Goal: Information Seeking & Learning: Learn about a topic

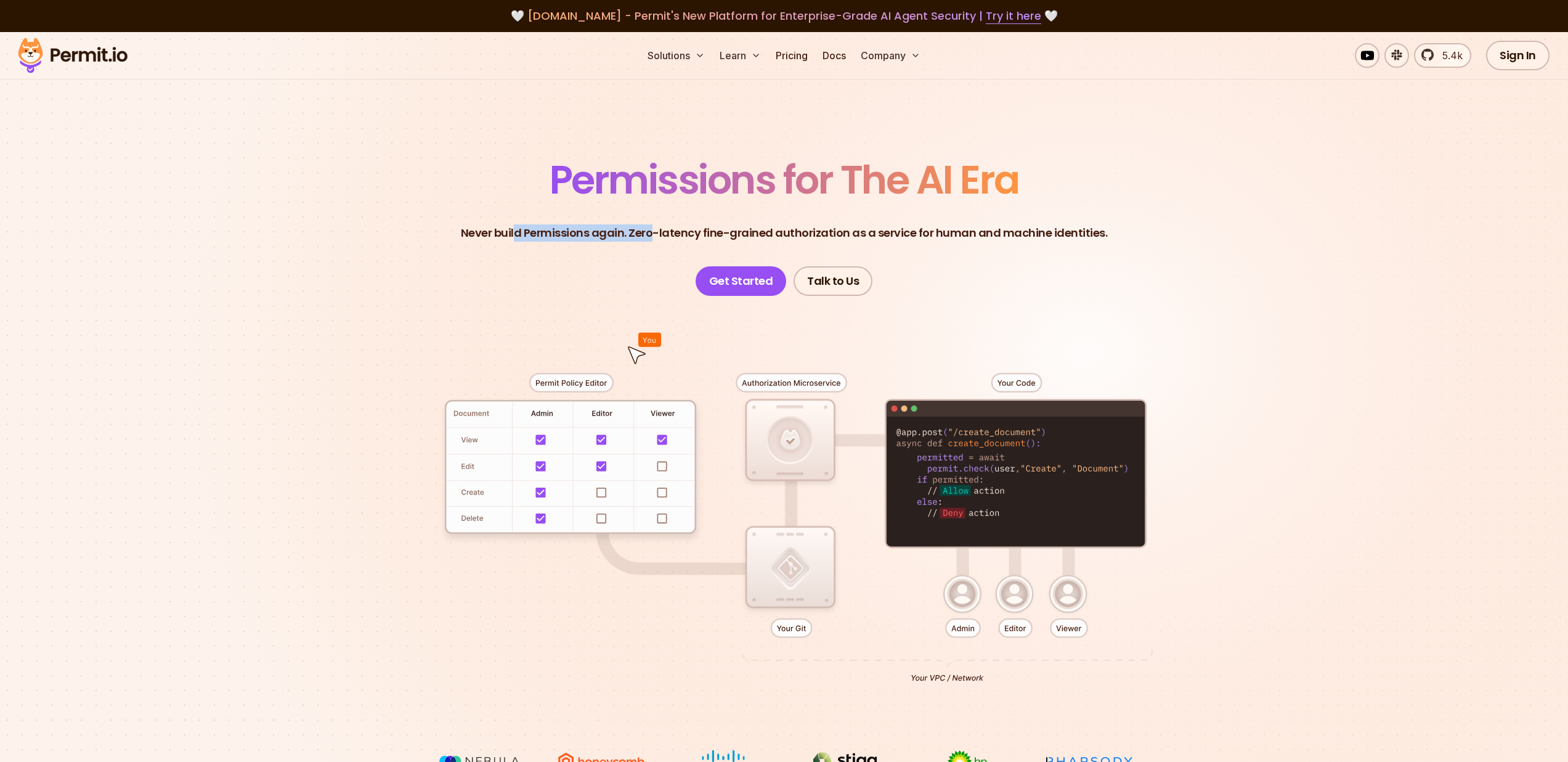
drag, startPoint x: 543, startPoint y: 233, endPoint x: 683, endPoint y: 238, distance: 140.1
click at [670, 238] on p "Never build Permissions again. Zero-latency fine-grained authorization as a ser…" at bounding box center [784, 233] width 647 height 17
click at [725, 237] on p "Never build Permissions again. Zero-latency fine-grained authorization as a ser…" at bounding box center [784, 233] width 647 height 17
drag, startPoint x: 741, startPoint y: 233, endPoint x: 1108, endPoint y: 230, distance: 367.0
click at [1108, 230] on header "Permissions for The AI Era Never build Permissions again. Zero-latency fine-gra…" at bounding box center [784, 228] width 863 height 135
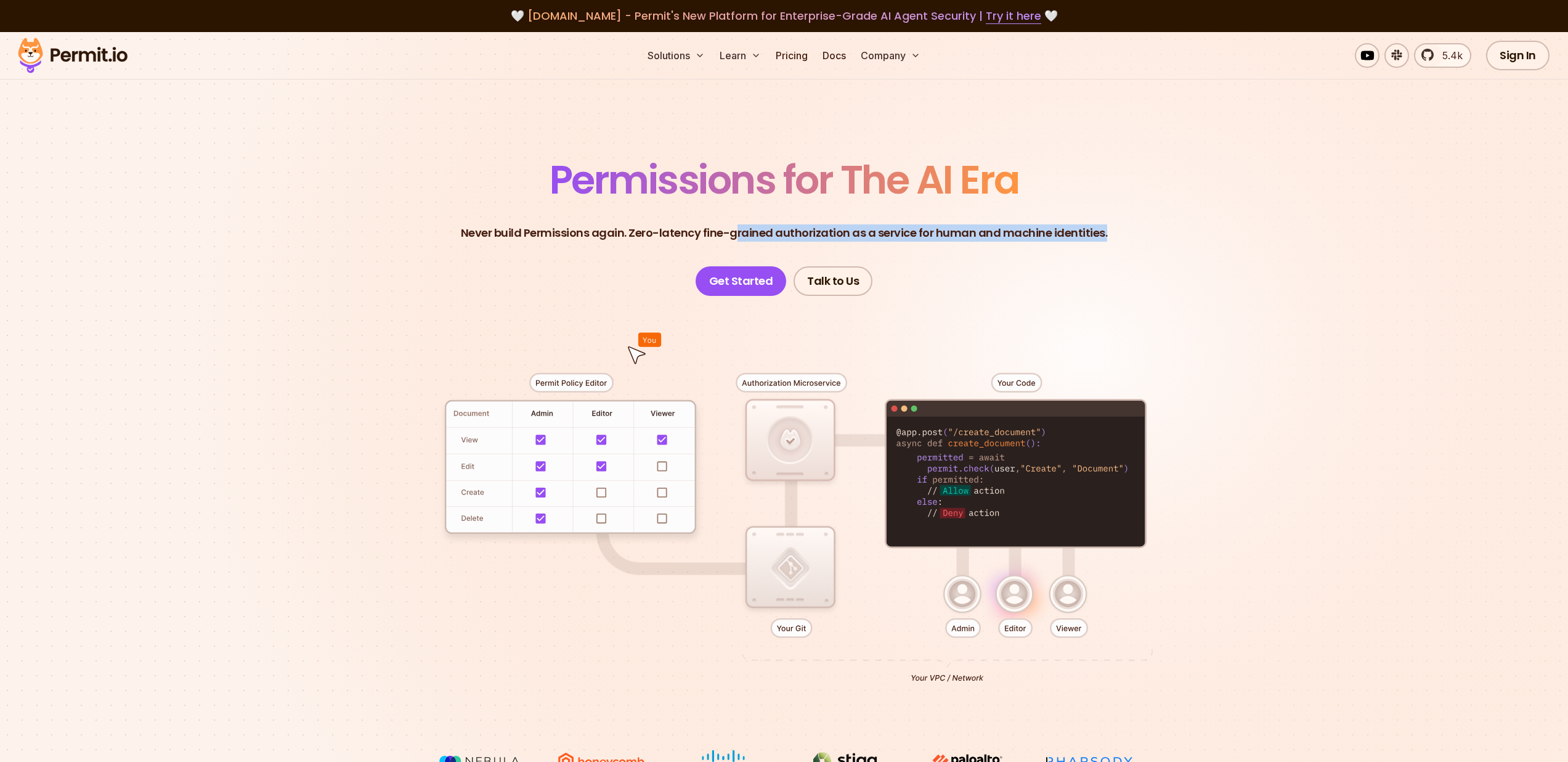
click at [1108, 230] on header "Permissions for The AI Era Never build Permissions again. Zero-latency fine-gra…" at bounding box center [784, 228] width 863 height 135
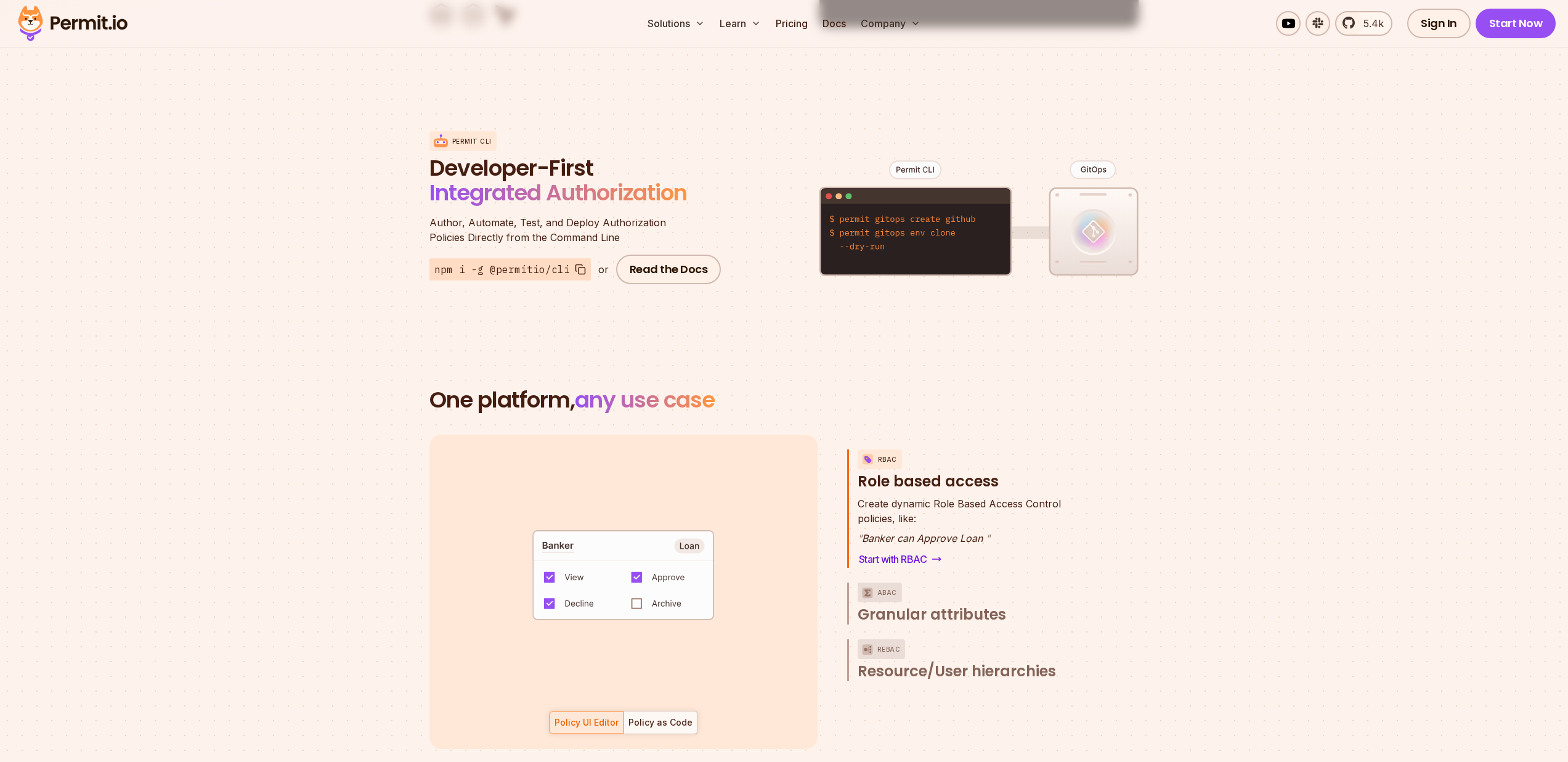
scroll to position [1460, 0]
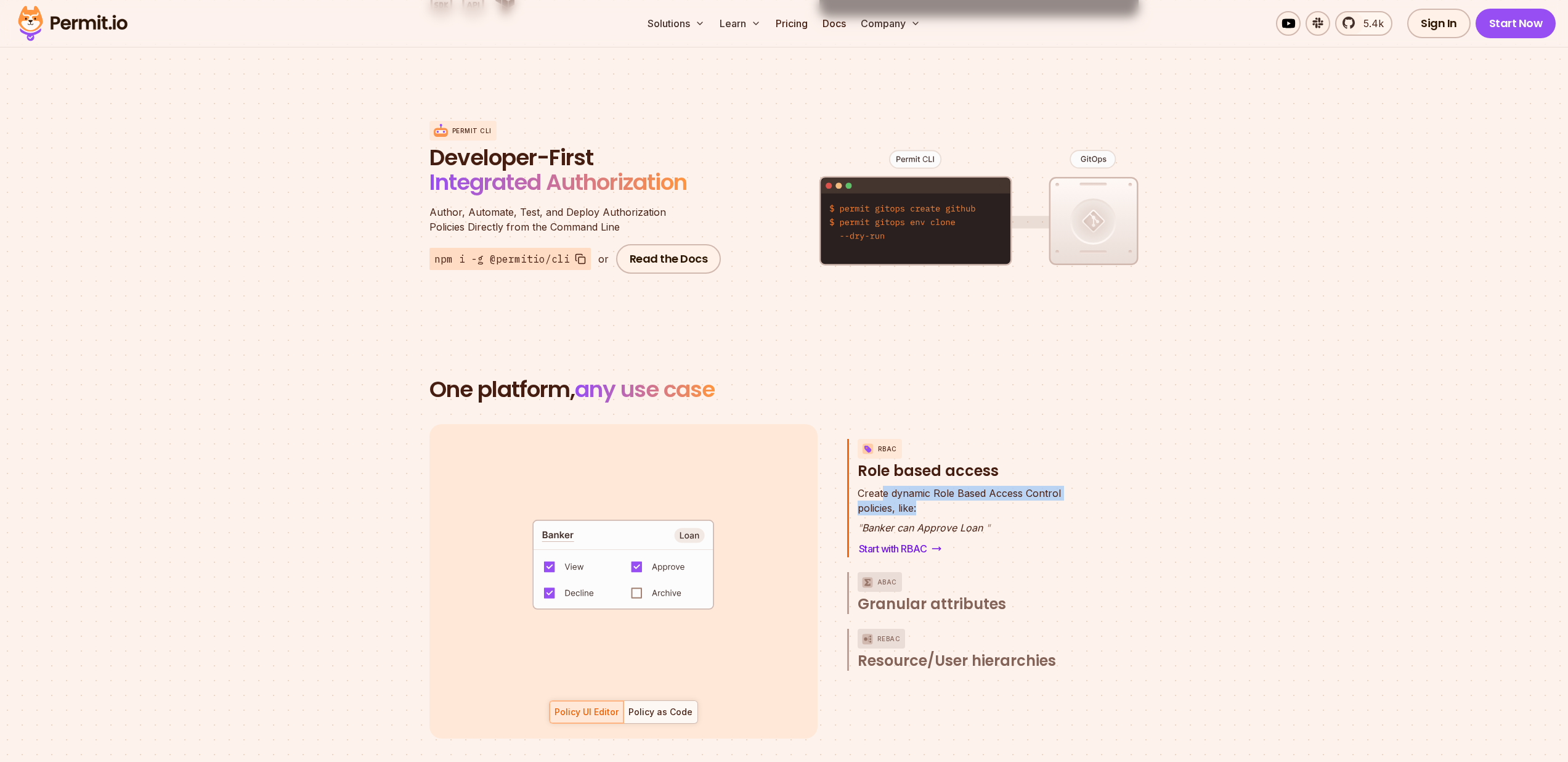
drag, startPoint x: 939, startPoint y: 482, endPoint x: 942, endPoint y: 490, distance: 8.5
click at [942, 490] on p "Create dynamic Role Based Access Control policies, like:" at bounding box center [959, 500] width 203 height 29
drag, startPoint x: 886, startPoint y: 518, endPoint x: 977, endPoint y: 517, distance: 91.0
click at [977, 520] on p "" Banker can Approve Loan "" at bounding box center [959, 528] width 203 height 15
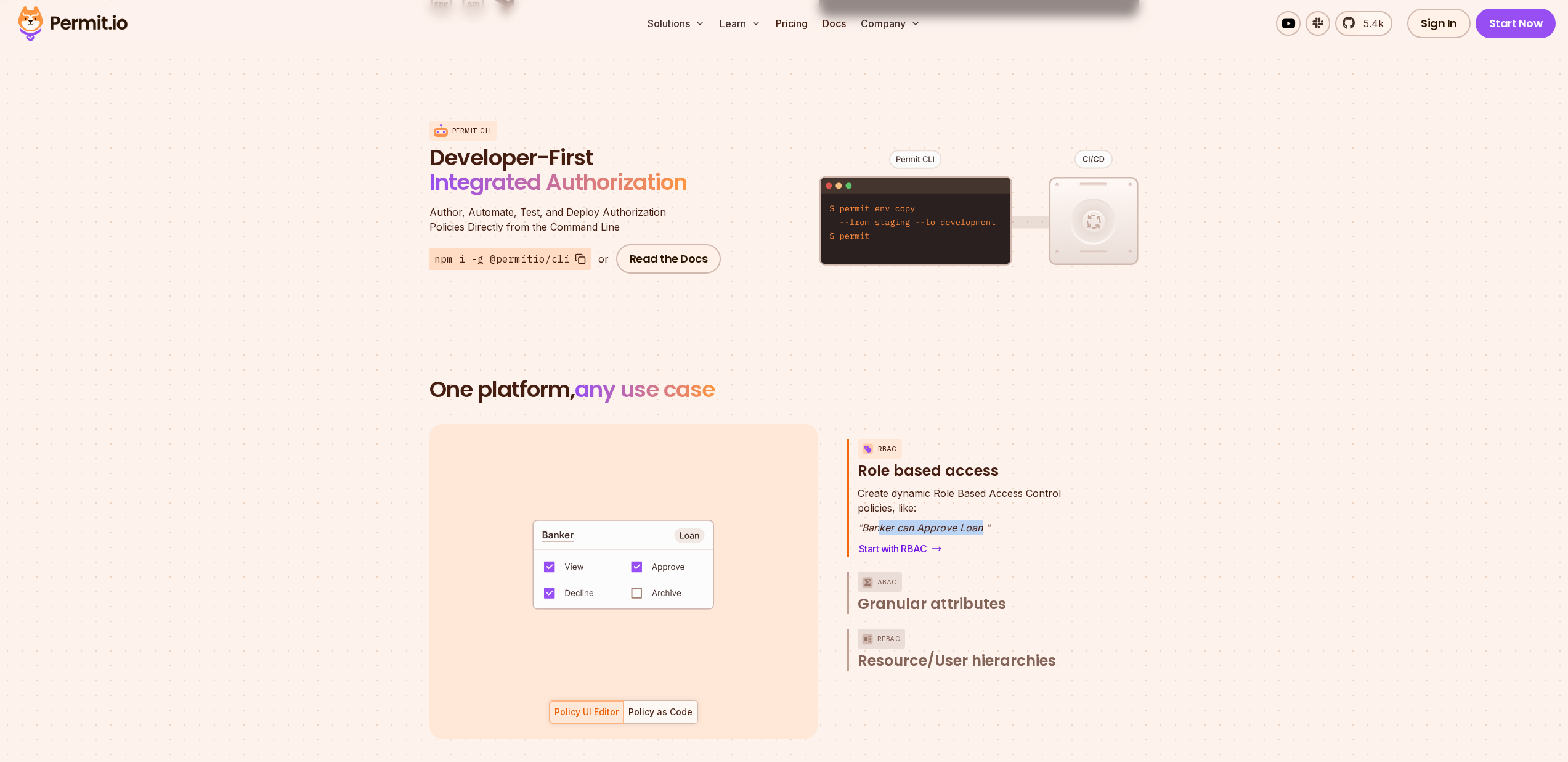
click at [977, 520] on p "" Banker can Approve Loan "" at bounding box center [959, 528] width 203 height 15
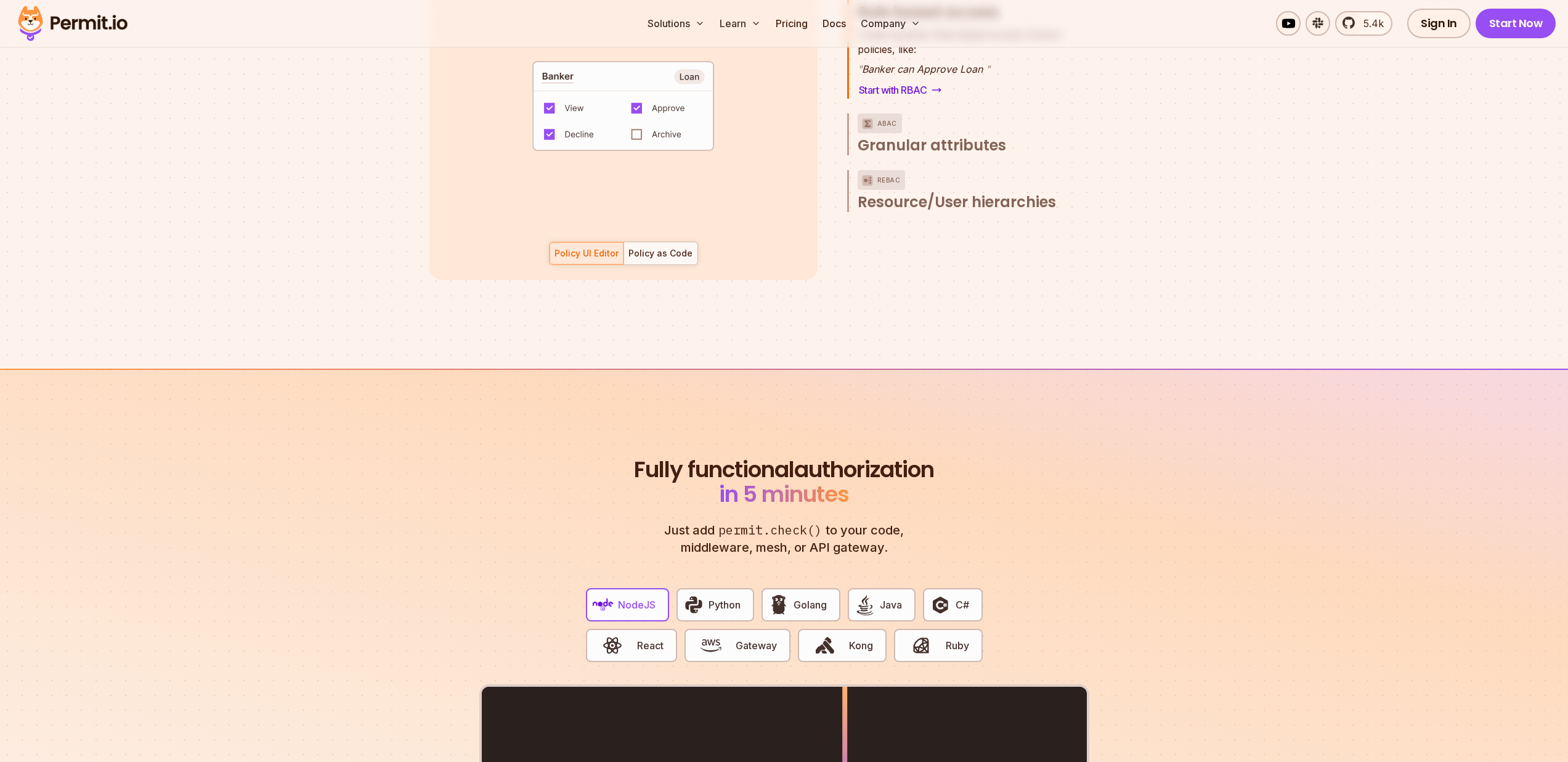
scroll to position [2022, 0]
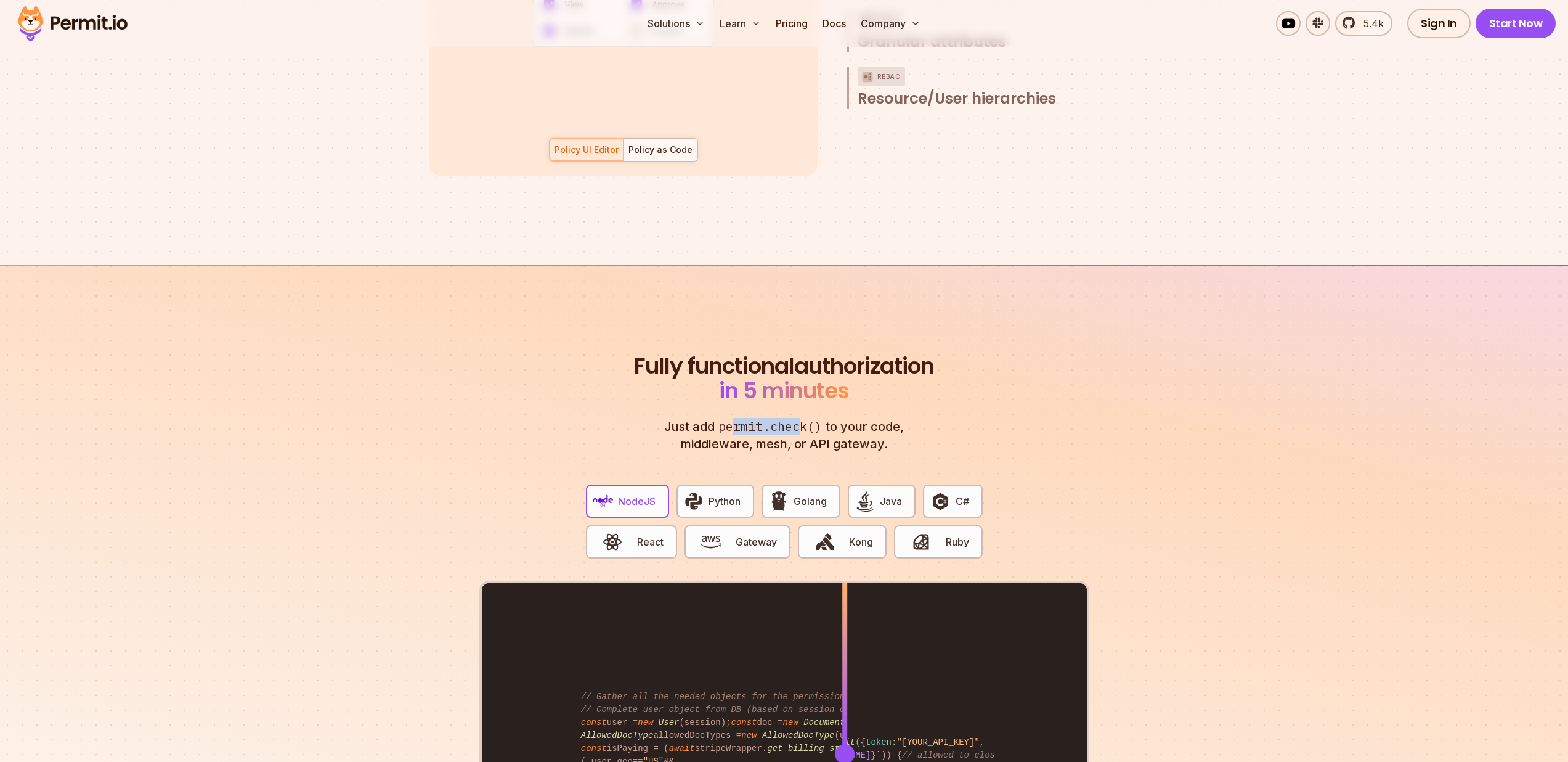
drag, startPoint x: 737, startPoint y: 415, endPoint x: 798, endPoint y: 419, distance: 61.1
click at [798, 419] on span "permit.check()" at bounding box center [770, 427] width 111 height 18
click at [797, 418] on span "permit.check()" at bounding box center [770, 427] width 111 height 18
drag, startPoint x: 705, startPoint y: 431, endPoint x: 779, endPoint y: 432, distance: 74.0
click at [779, 432] on p "Just add permit.check() to your code, middleware, mesh, or API gateway." at bounding box center [784, 435] width 266 height 34
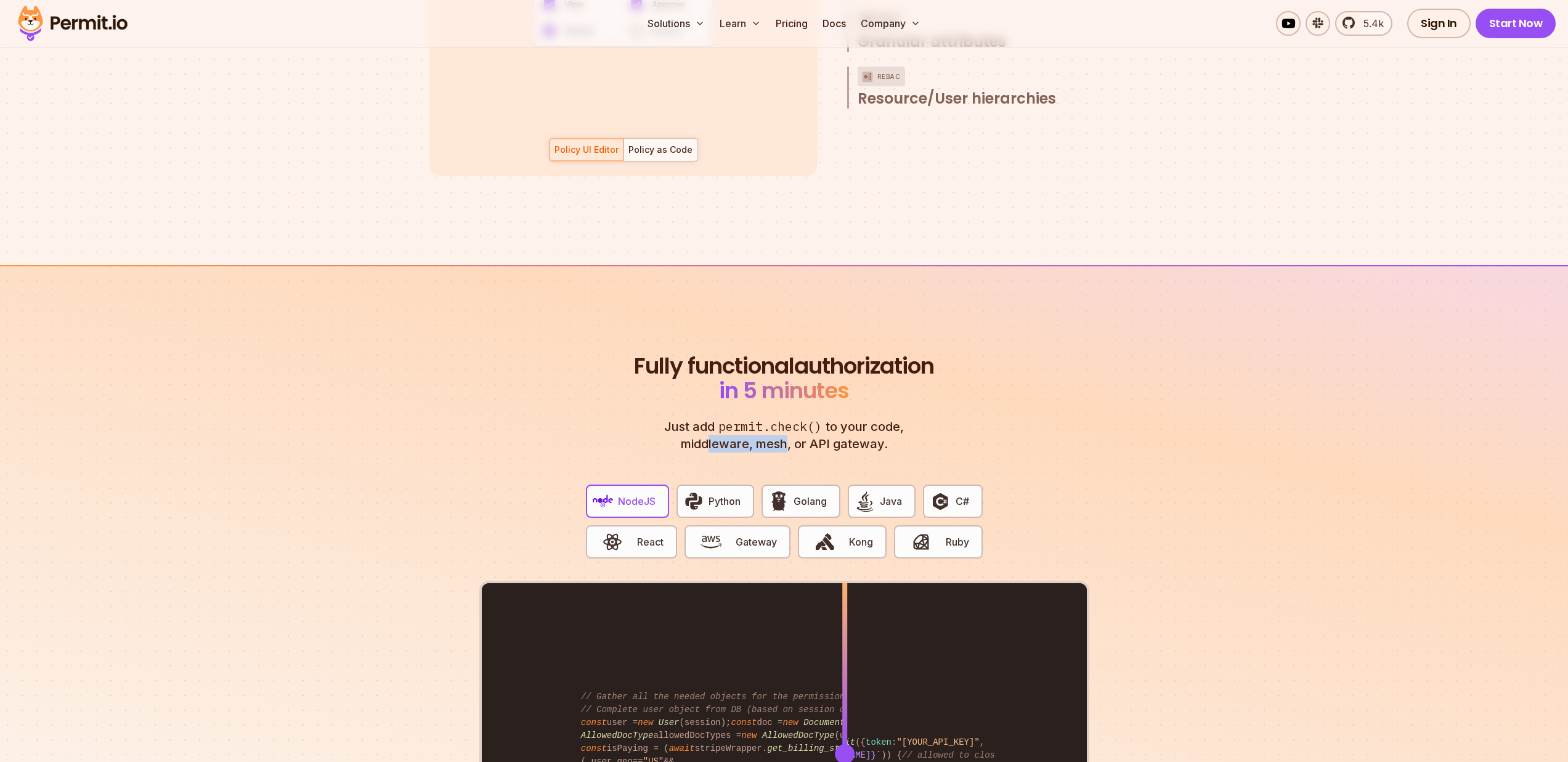
click at [779, 432] on p "Just add permit.check() to your code, middleware, mesh, or API gateway." at bounding box center [784, 435] width 266 height 34
click at [841, 432] on p "Just add permit.check() to your code, middleware, mesh, or API gateway." at bounding box center [784, 435] width 266 height 34
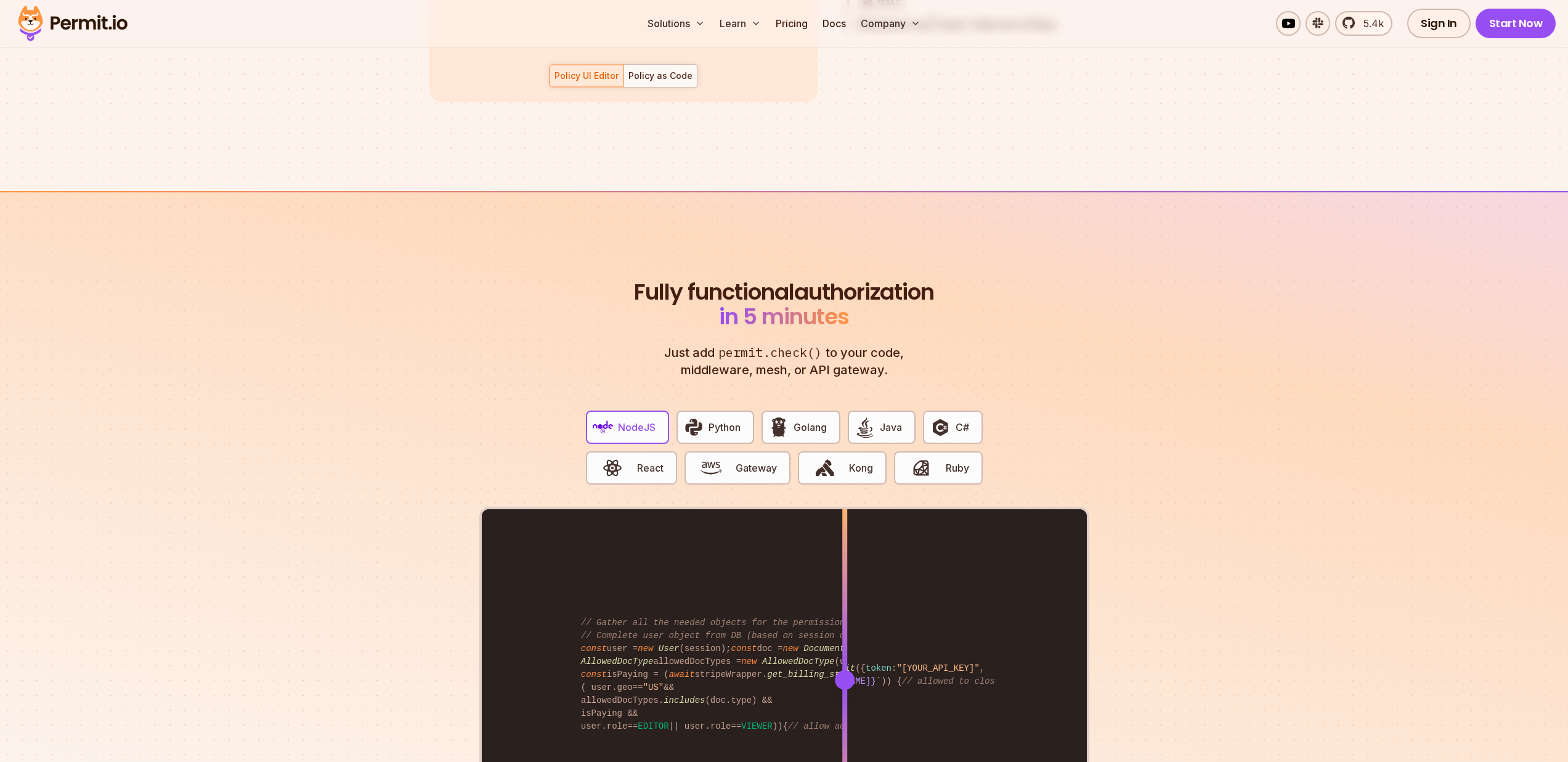
scroll to position [2099, 0]
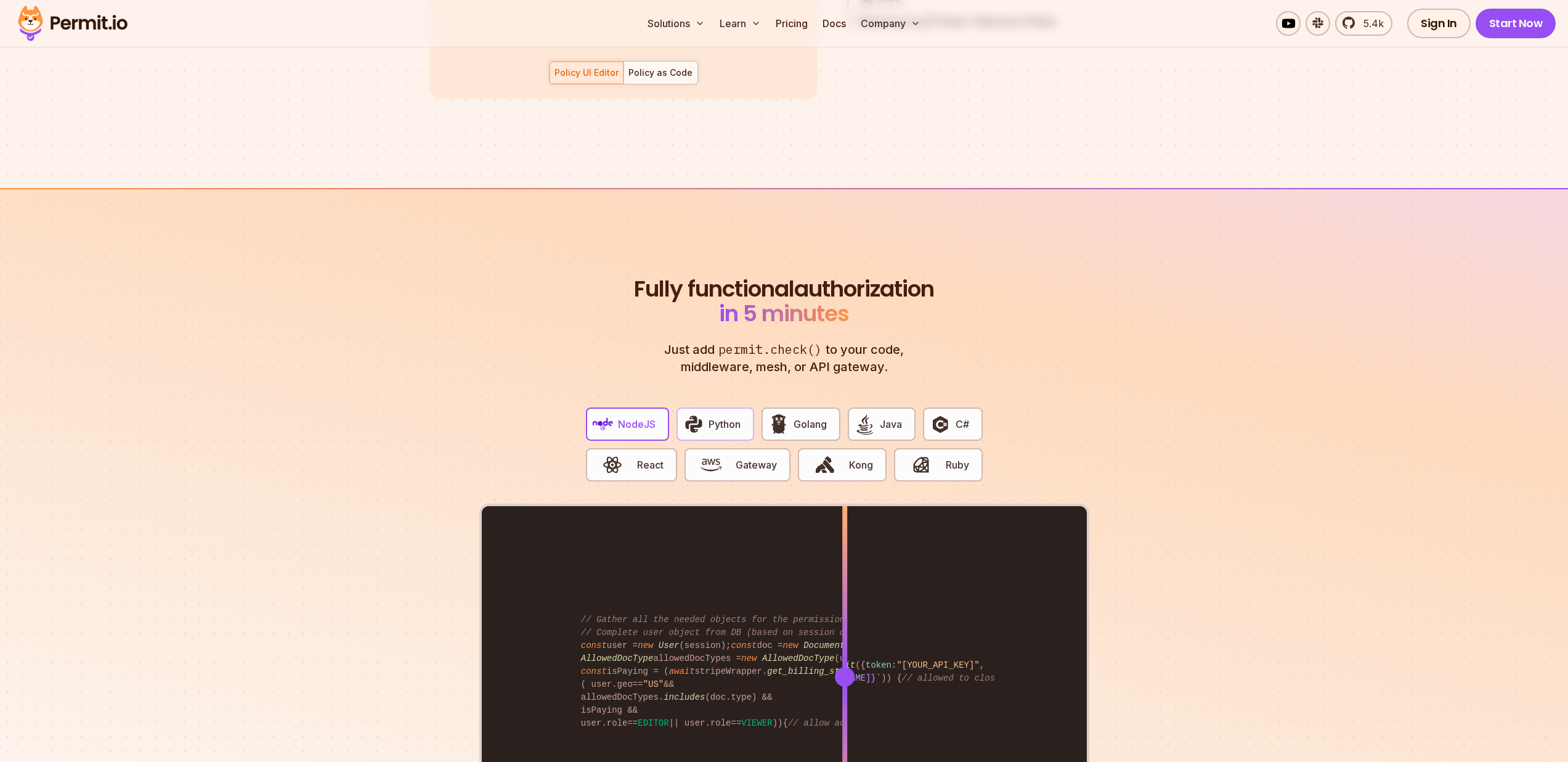
click at [722, 417] on span "Python" at bounding box center [724, 424] width 32 height 15
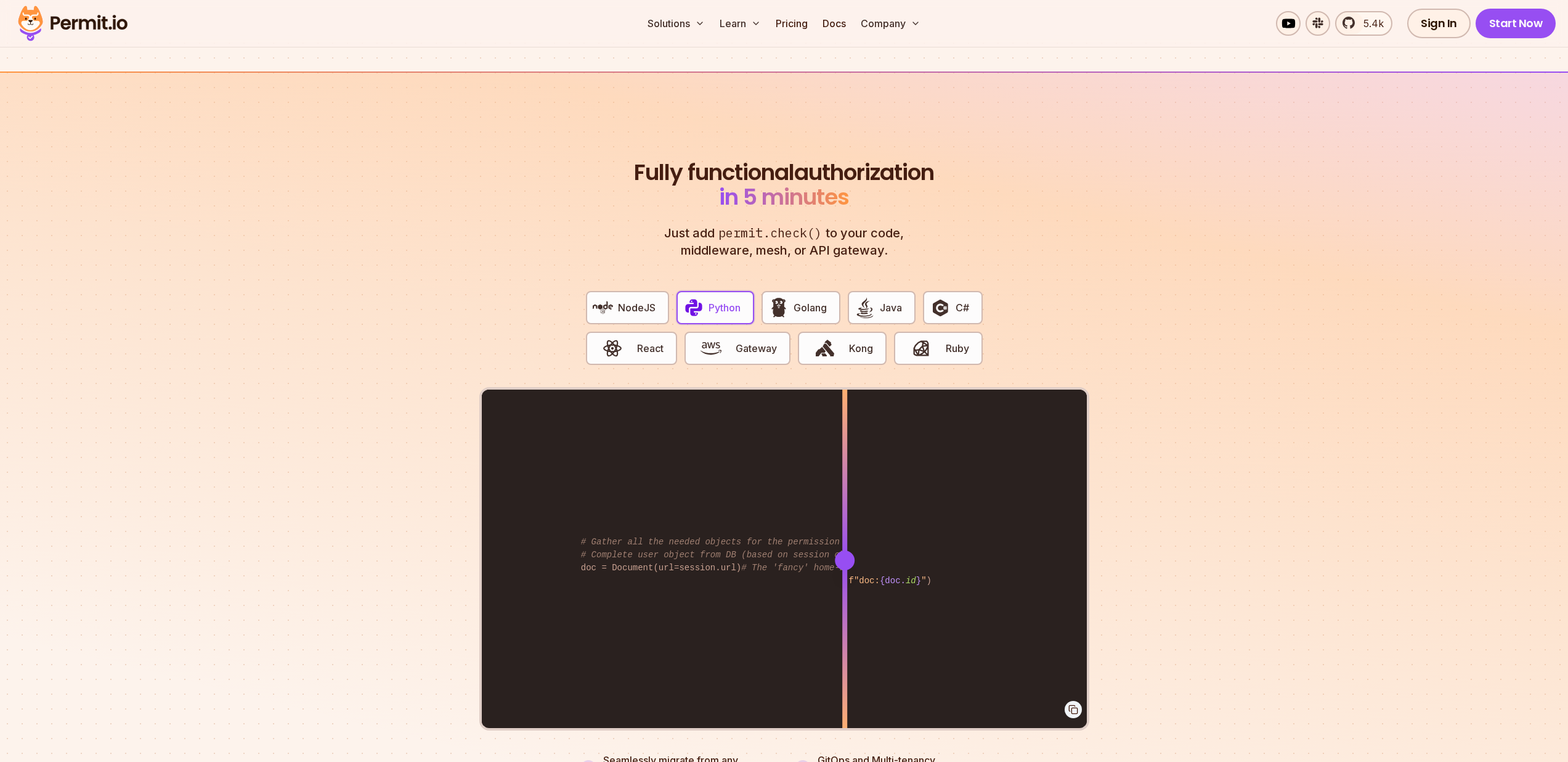
scroll to position [2220, 0]
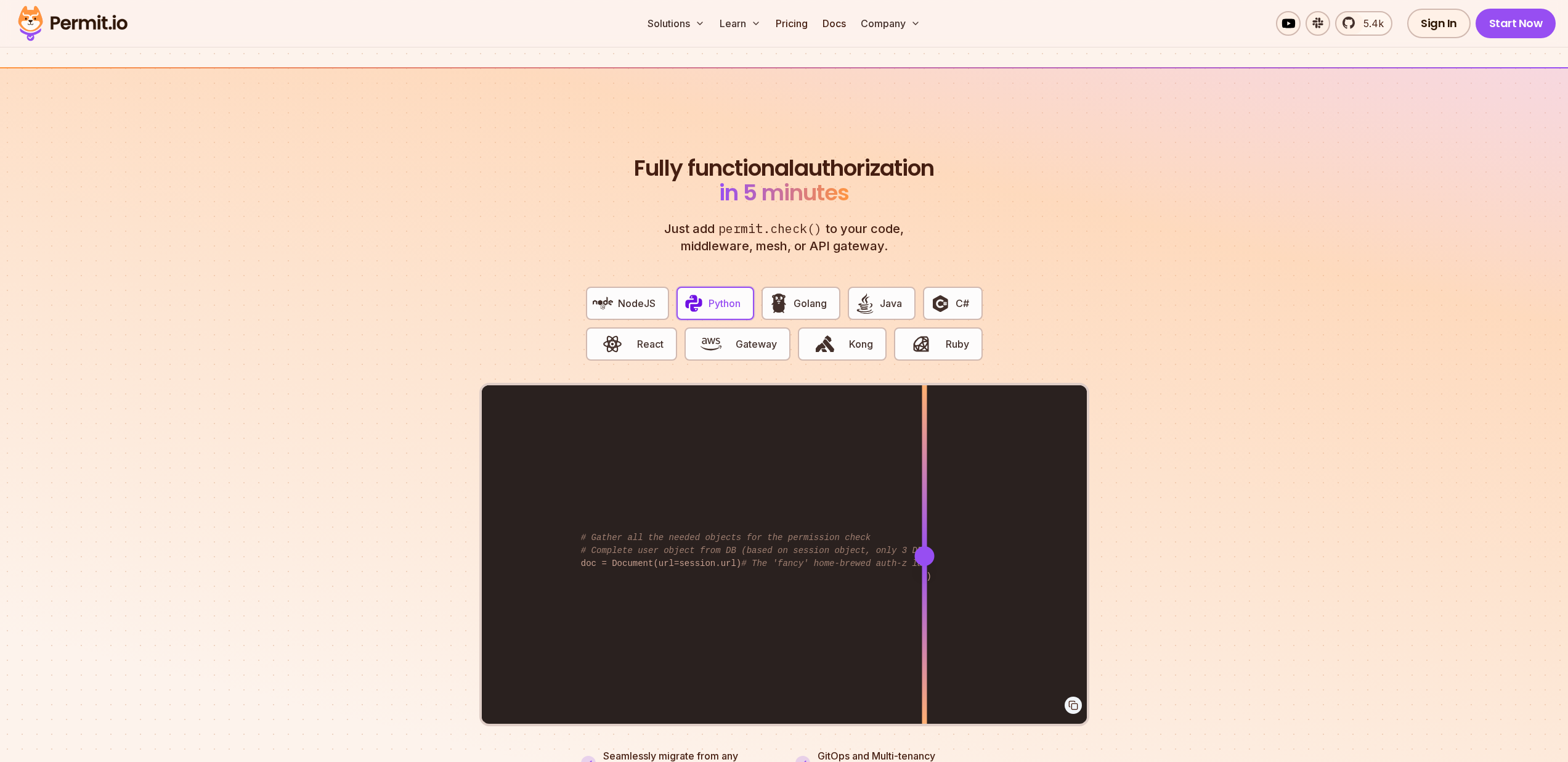
drag, startPoint x: 851, startPoint y: 545, endPoint x: 924, endPoint y: 539, distance: 73.2
click at [924, 546] on div at bounding box center [924, 556] width 20 height 20
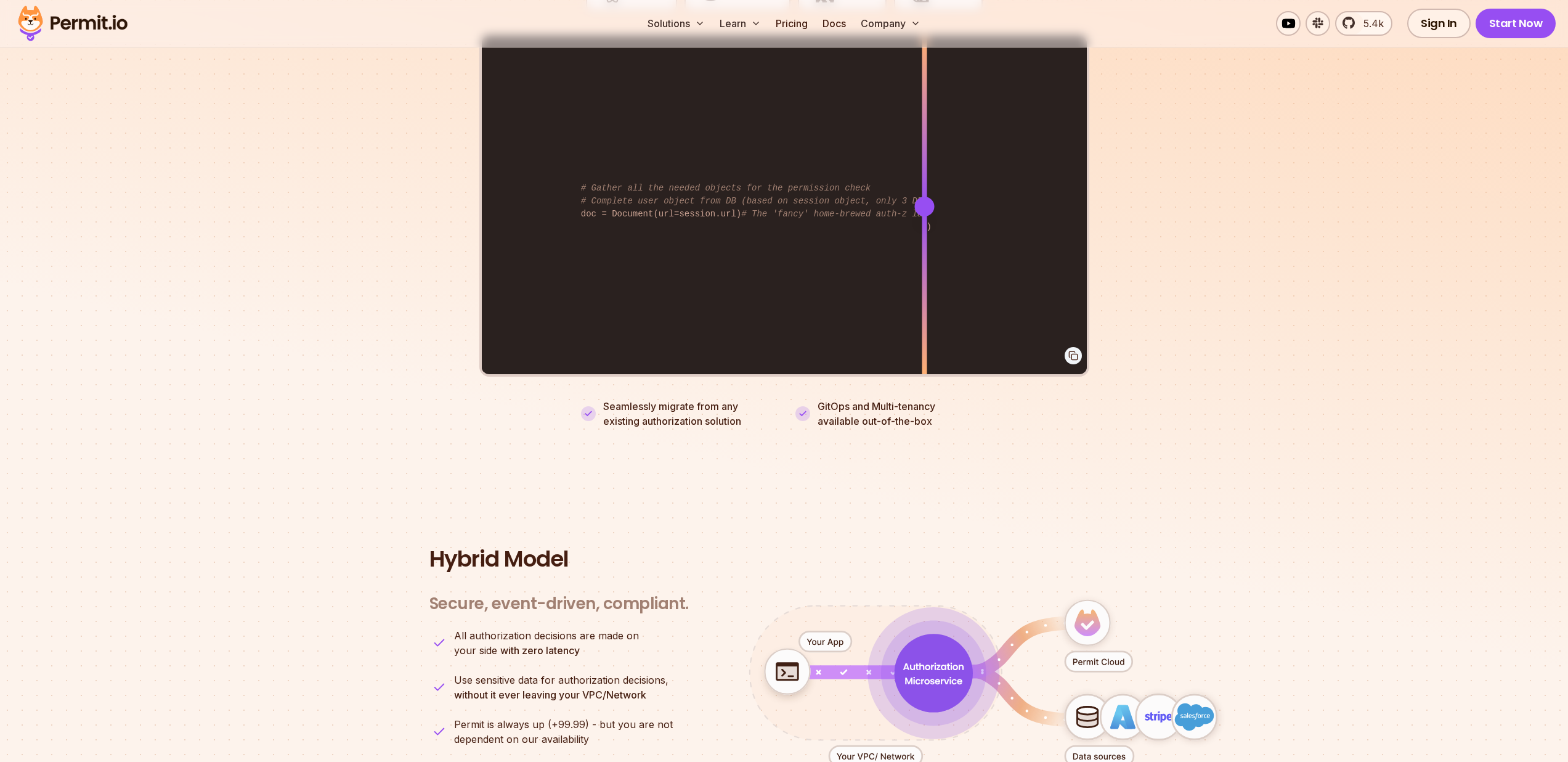
scroll to position [2835, 0]
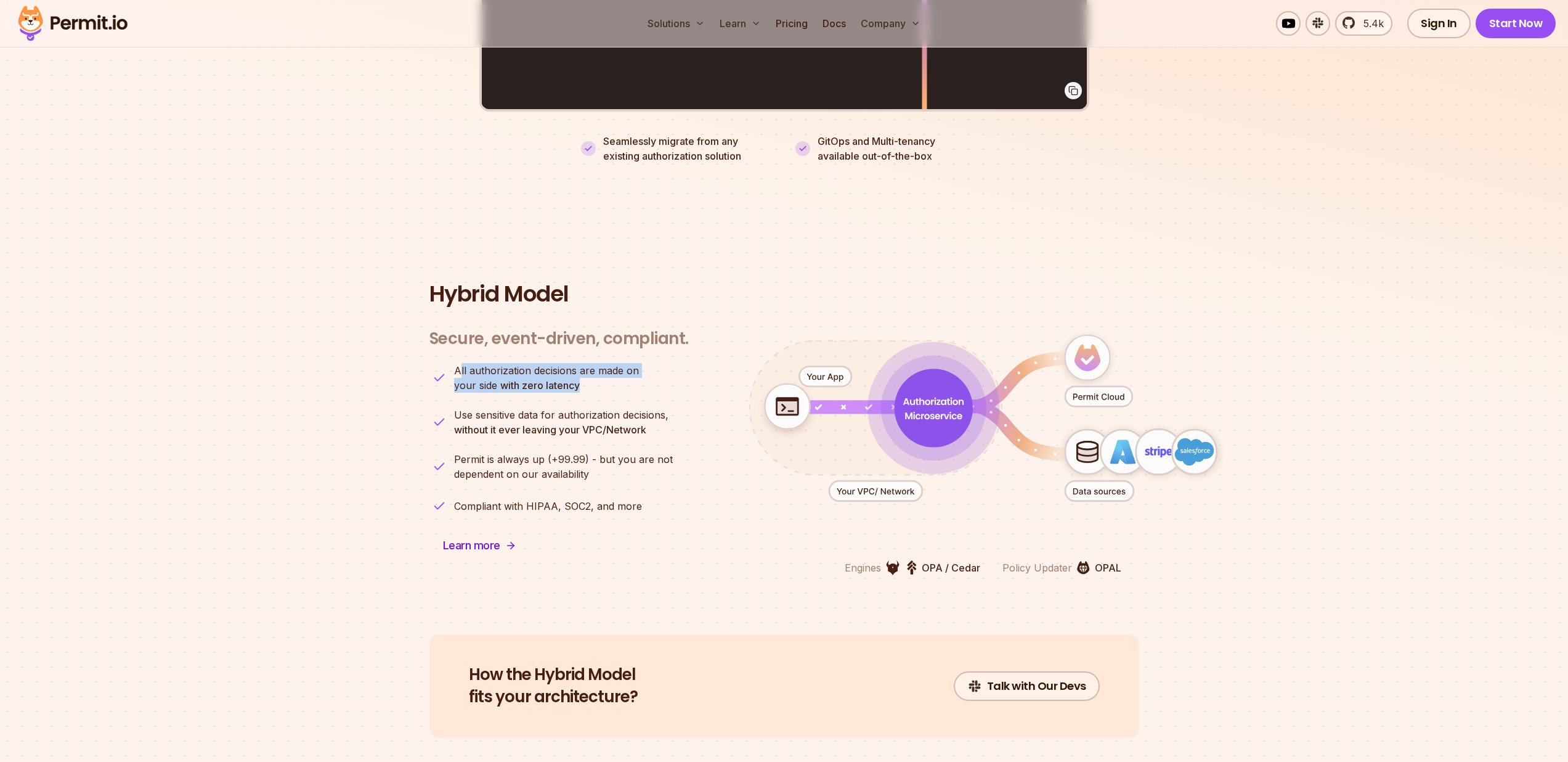
drag, startPoint x: 461, startPoint y: 359, endPoint x: 595, endPoint y: 372, distance: 134.6
click at [595, 372] on p "All authorization decisions are made on your side with zero latency" at bounding box center [546, 378] width 185 height 29
click at [591, 372] on p "All authorization decisions are made on your side with zero latency" at bounding box center [546, 378] width 185 height 29
drag, startPoint x: 580, startPoint y: 373, endPoint x: 461, endPoint y: 358, distance: 119.9
click at [461, 363] on p "All authorization decisions are made on your side with zero latency" at bounding box center [546, 378] width 185 height 29
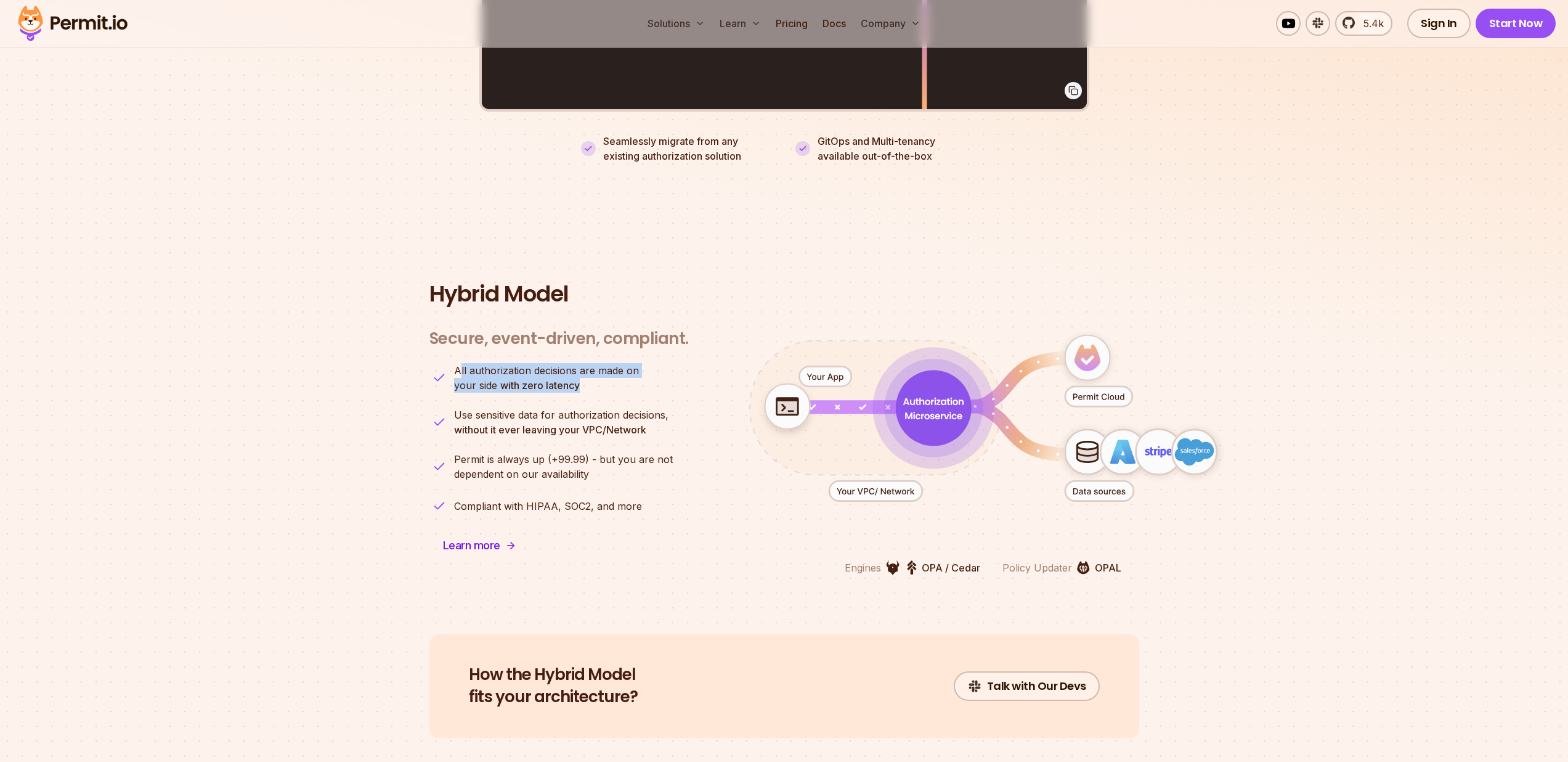
click at [538, 363] on span "All authorization decisions are made on" at bounding box center [546, 371] width 185 height 15
drag, startPoint x: 489, startPoint y: 409, endPoint x: 604, endPoint y: 410, distance: 115.0
click at [604, 424] on strong "without it ever leaving your VPC/Network" at bounding box center [550, 430] width 192 height 12
click at [602, 408] on p "Use sensitive data for authorization decisions, without it ever leaving your VP…" at bounding box center [561, 422] width 215 height 29
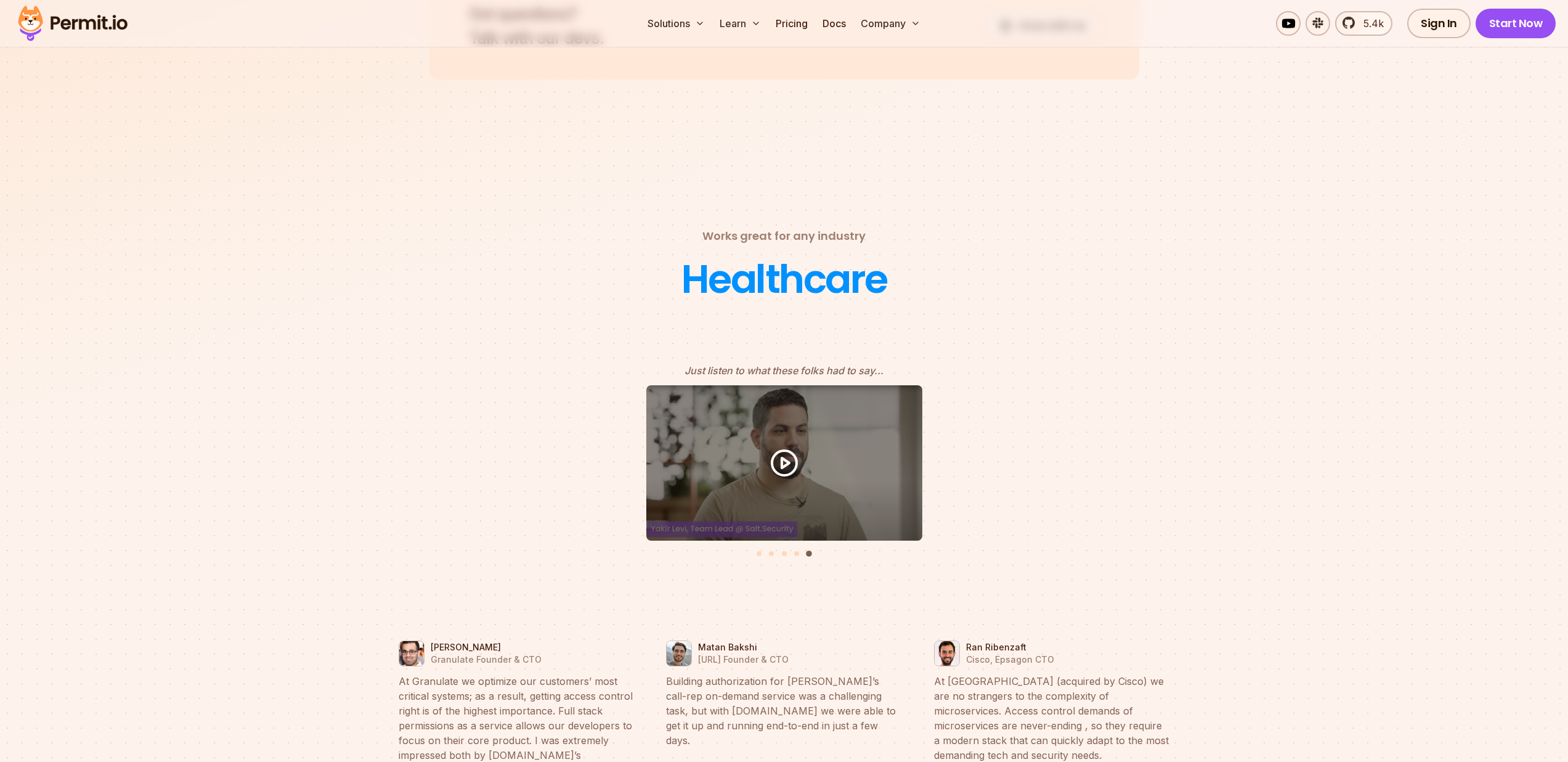
scroll to position [5217, 0]
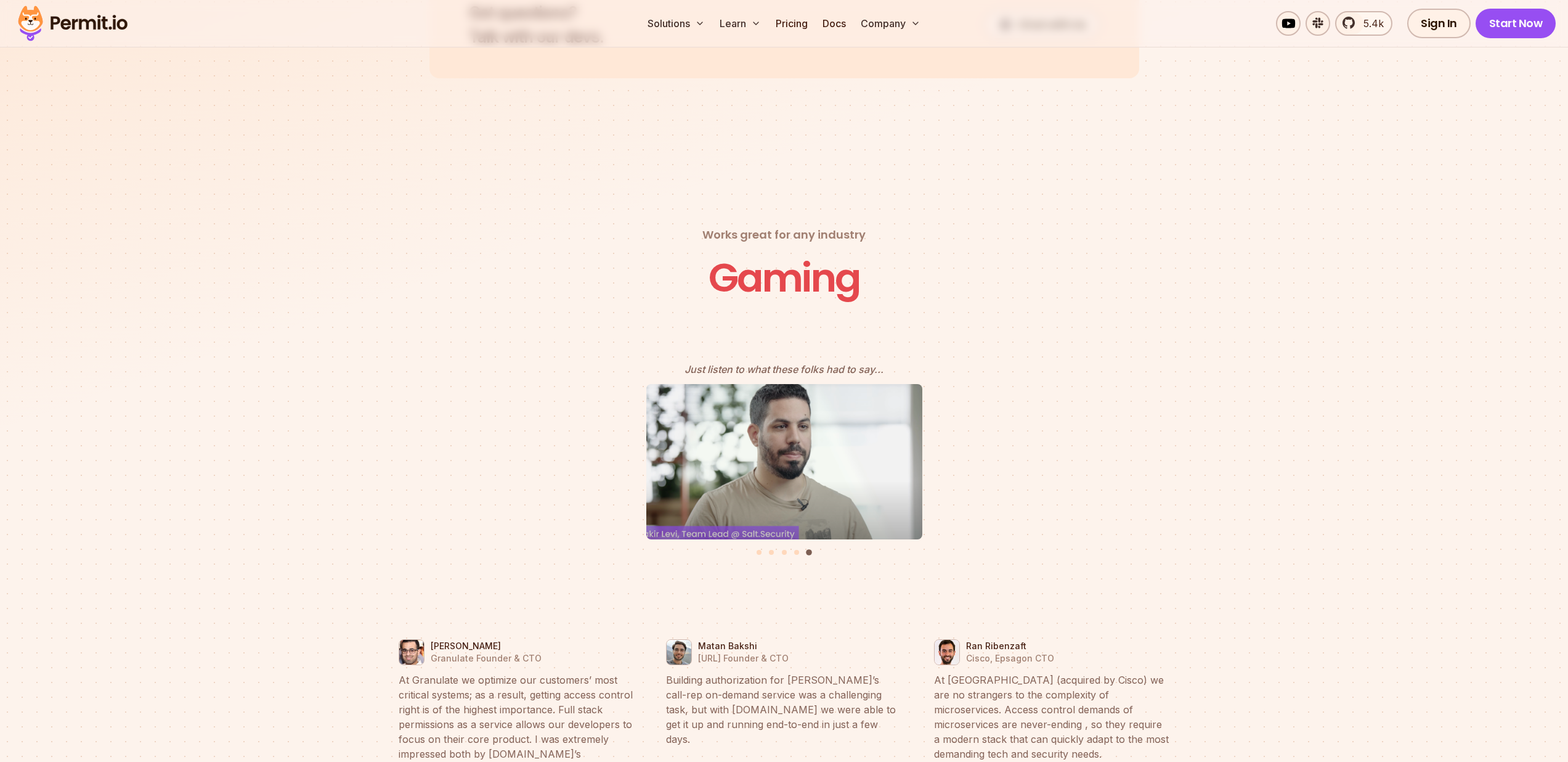
click at [775, 453] on icon "5 of 5" at bounding box center [784, 461] width 37 height 37
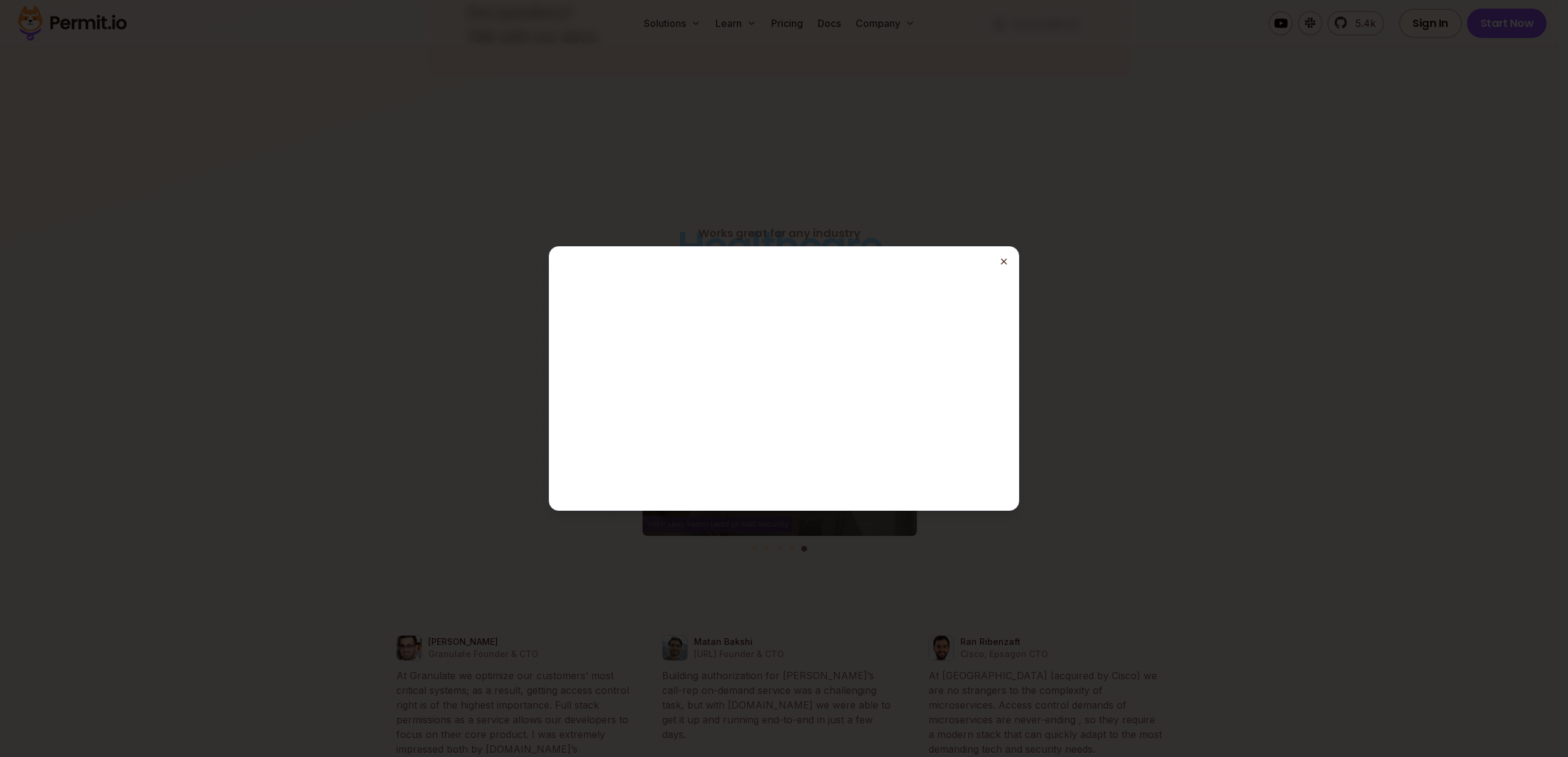
click at [1008, 257] on icon "button" at bounding box center [1004, 262] width 10 height 10
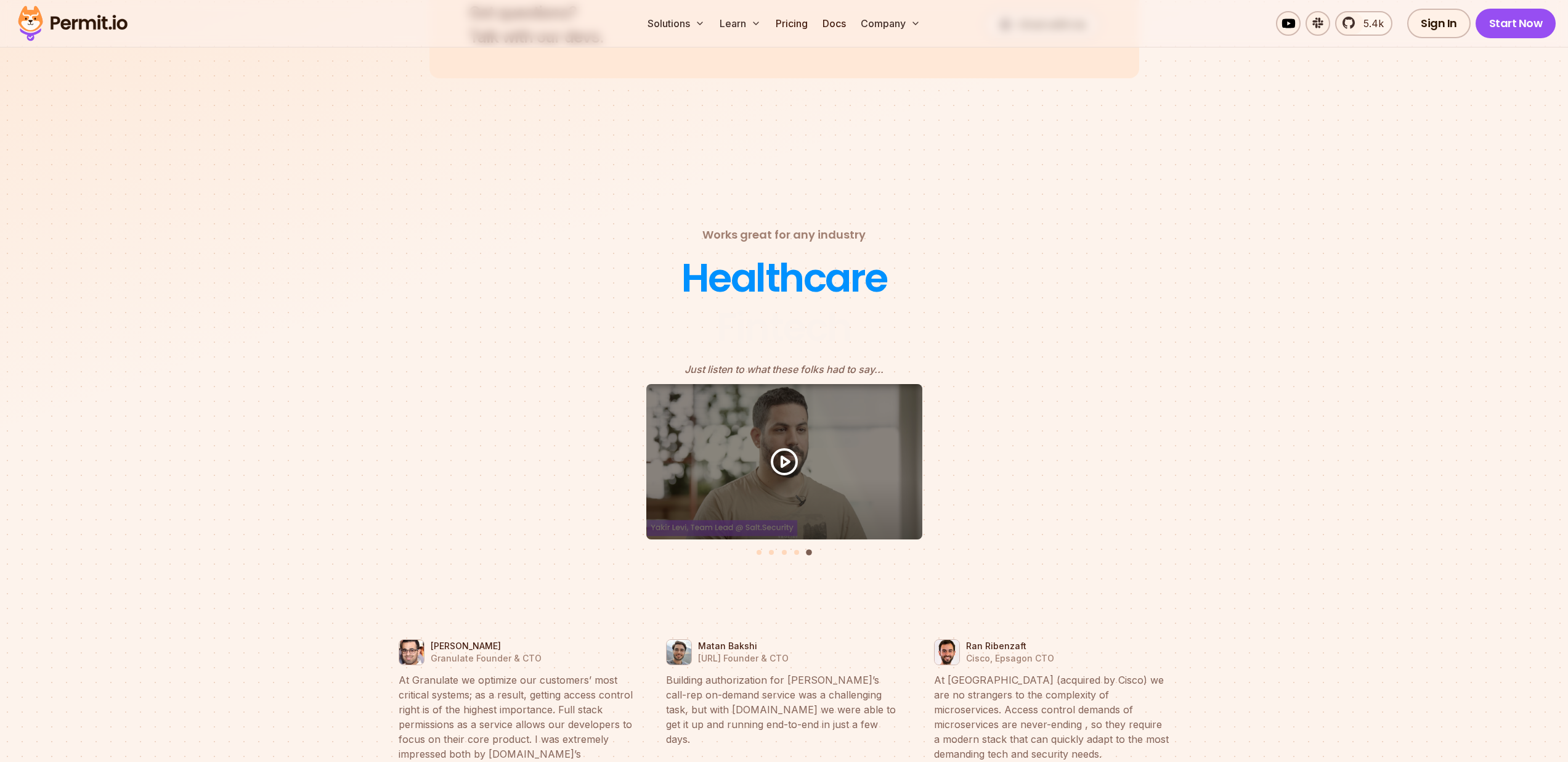
click at [1096, 323] on div "Works great for any industry Fintech Healthcare Just listen to what these folks…" at bounding box center [784, 660] width 789 height 867
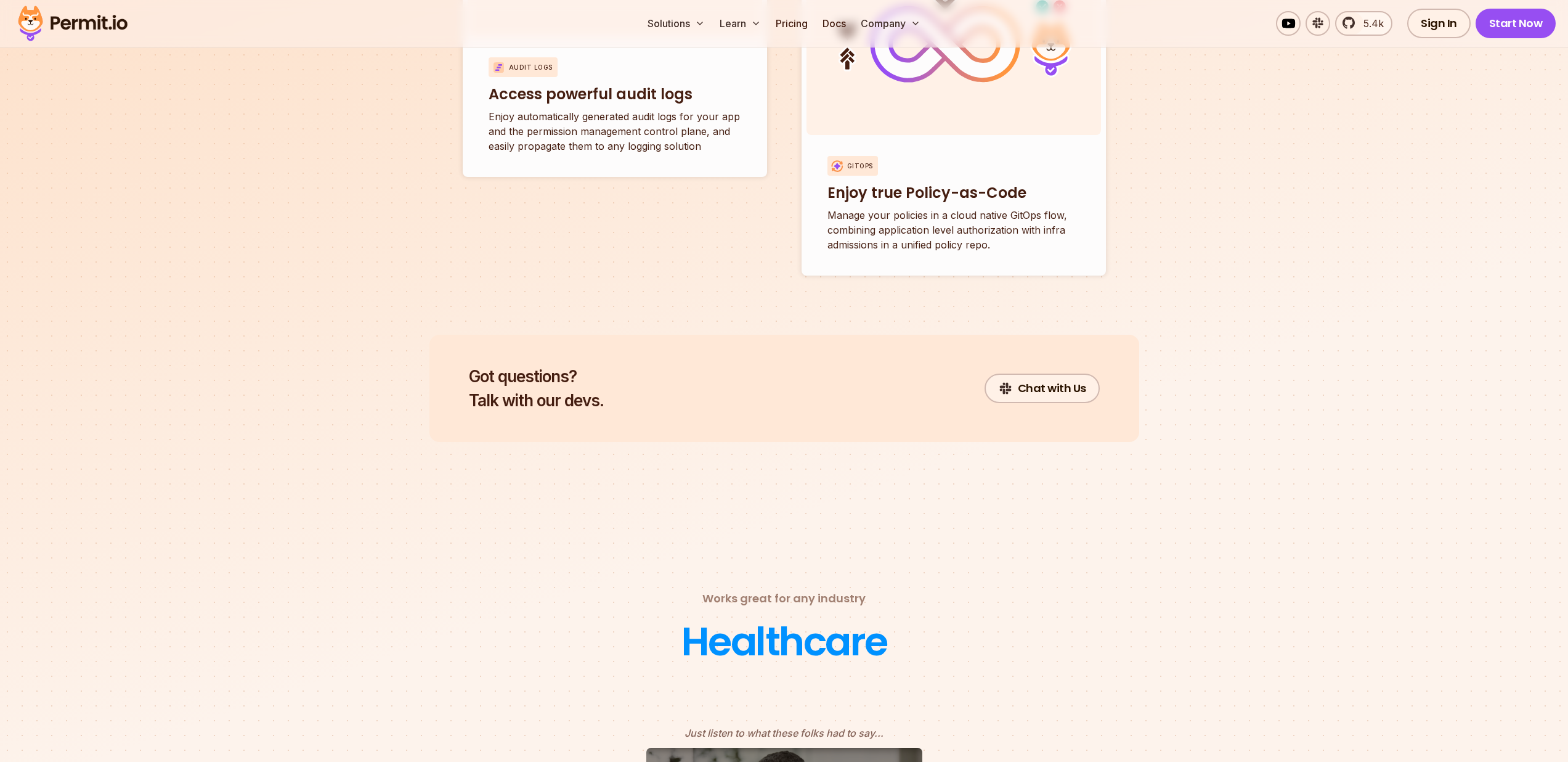
scroll to position [4269, 0]
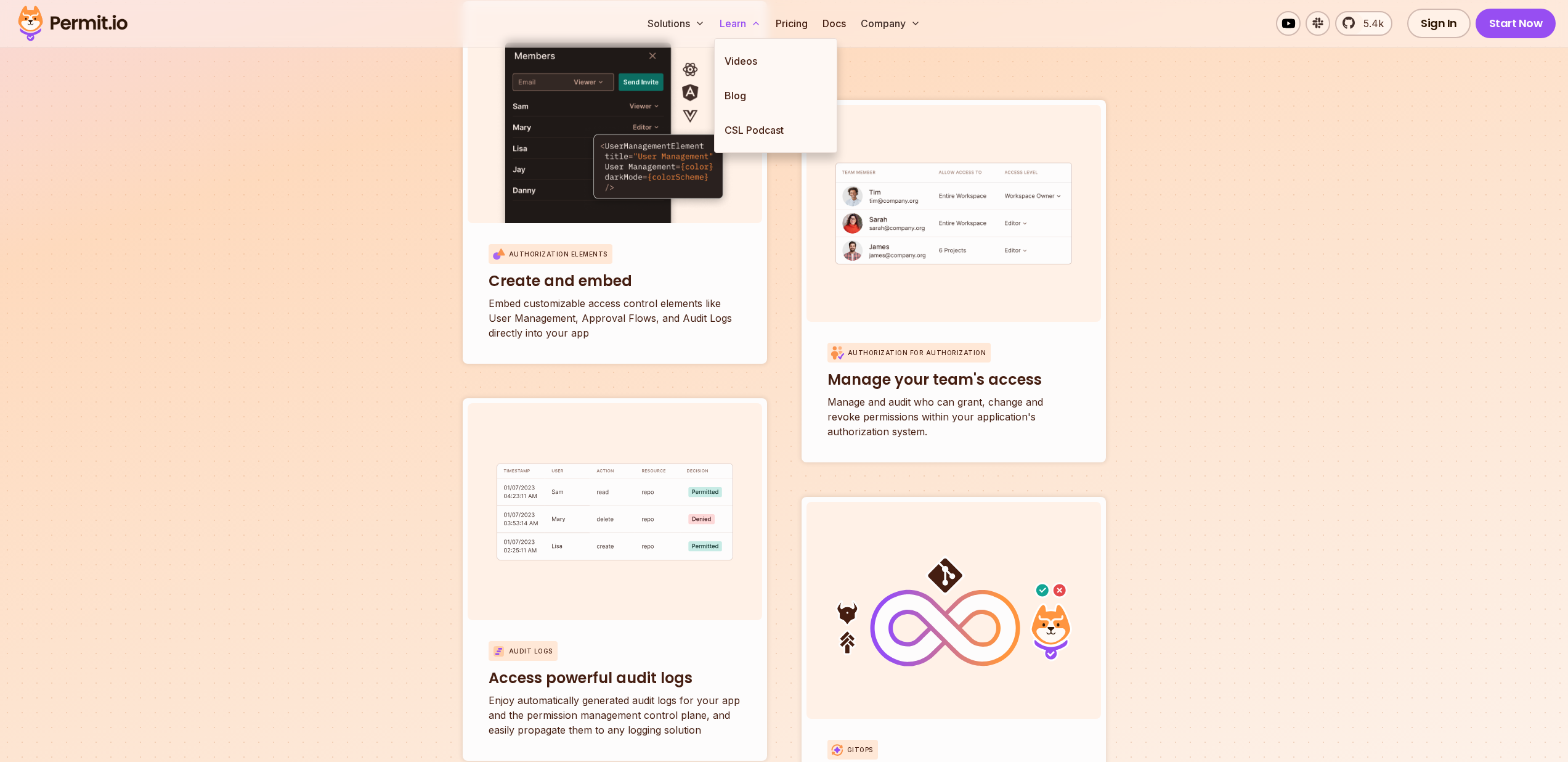
click at [735, 22] on button "Learn" at bounding box center [740, 24] width 51 height 25
click at [731, 24] on button "Learn" at bounding box center [740, 24] width 51 height 25
click at [732, 24] on button "Learn" at bounding box center [740, 24] width 51 height 25
click at [752, 61] on link "Videos" at bounding box center [776, 61] width 122 height 34
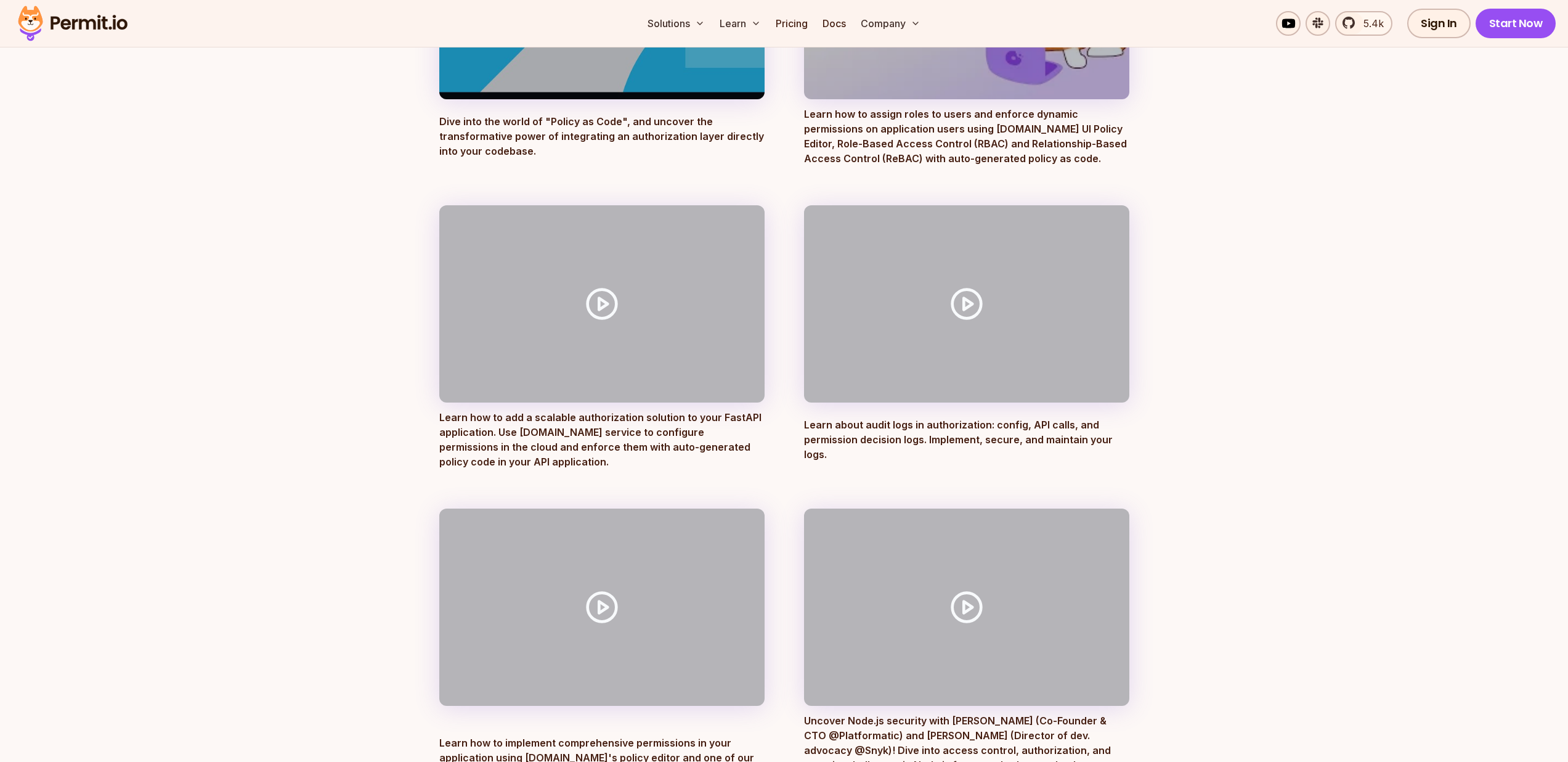
scroll to position [405, 0]
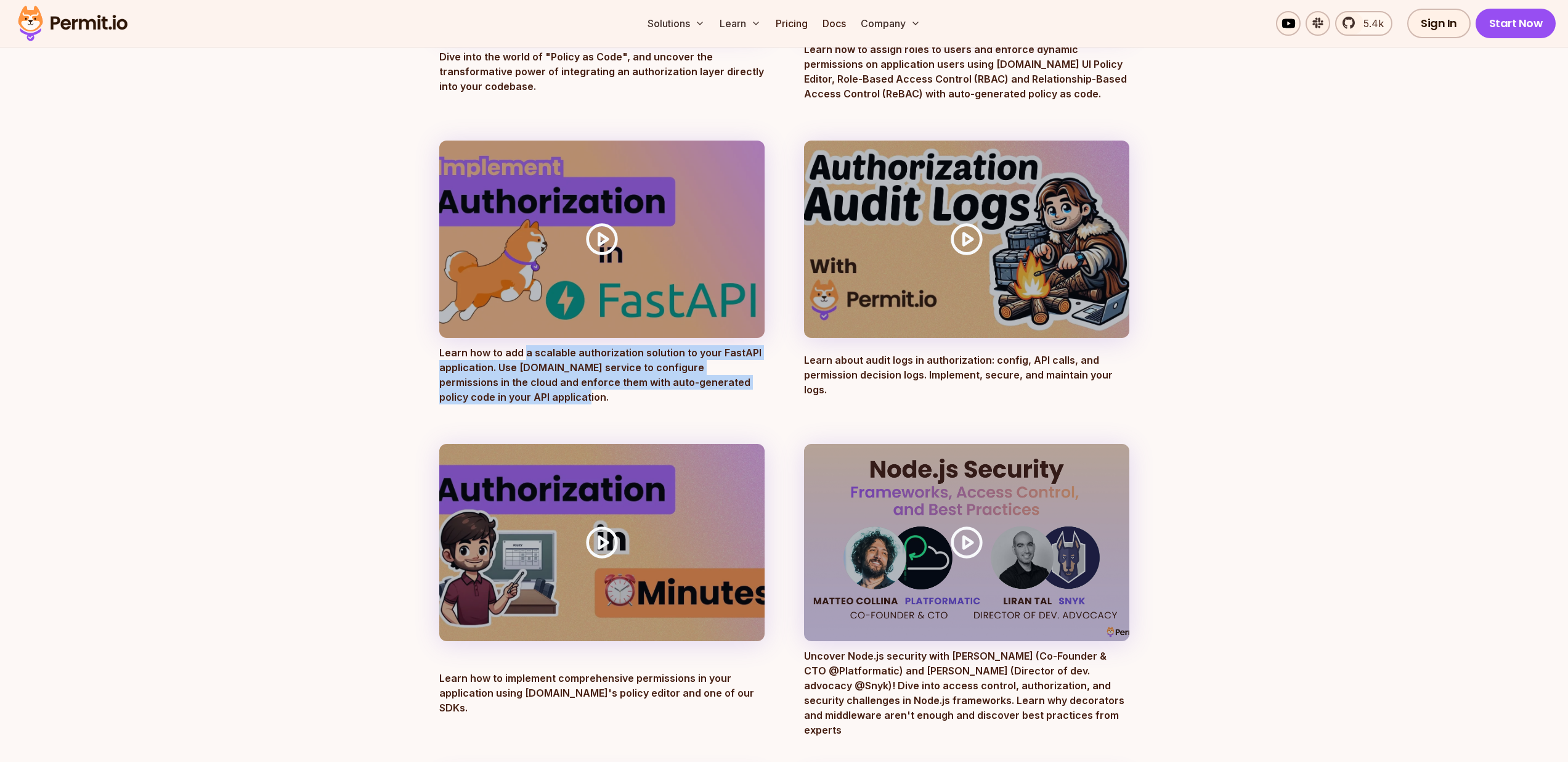
drag, startPoint x: 540, startPoint y: 353, endPoint x: 536, endPoint y: 409, distance: 56.1
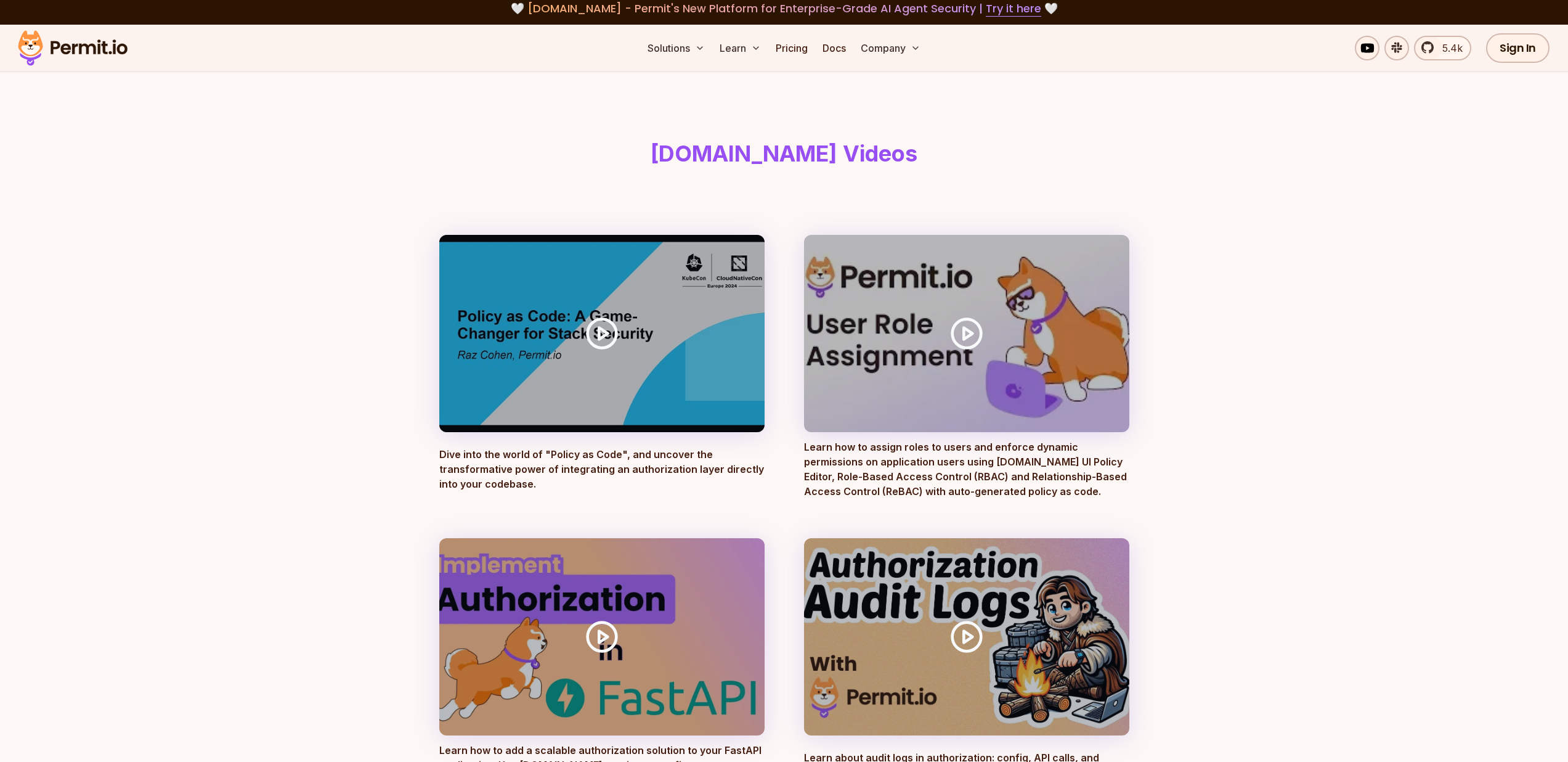
scroll to position [0, 0]
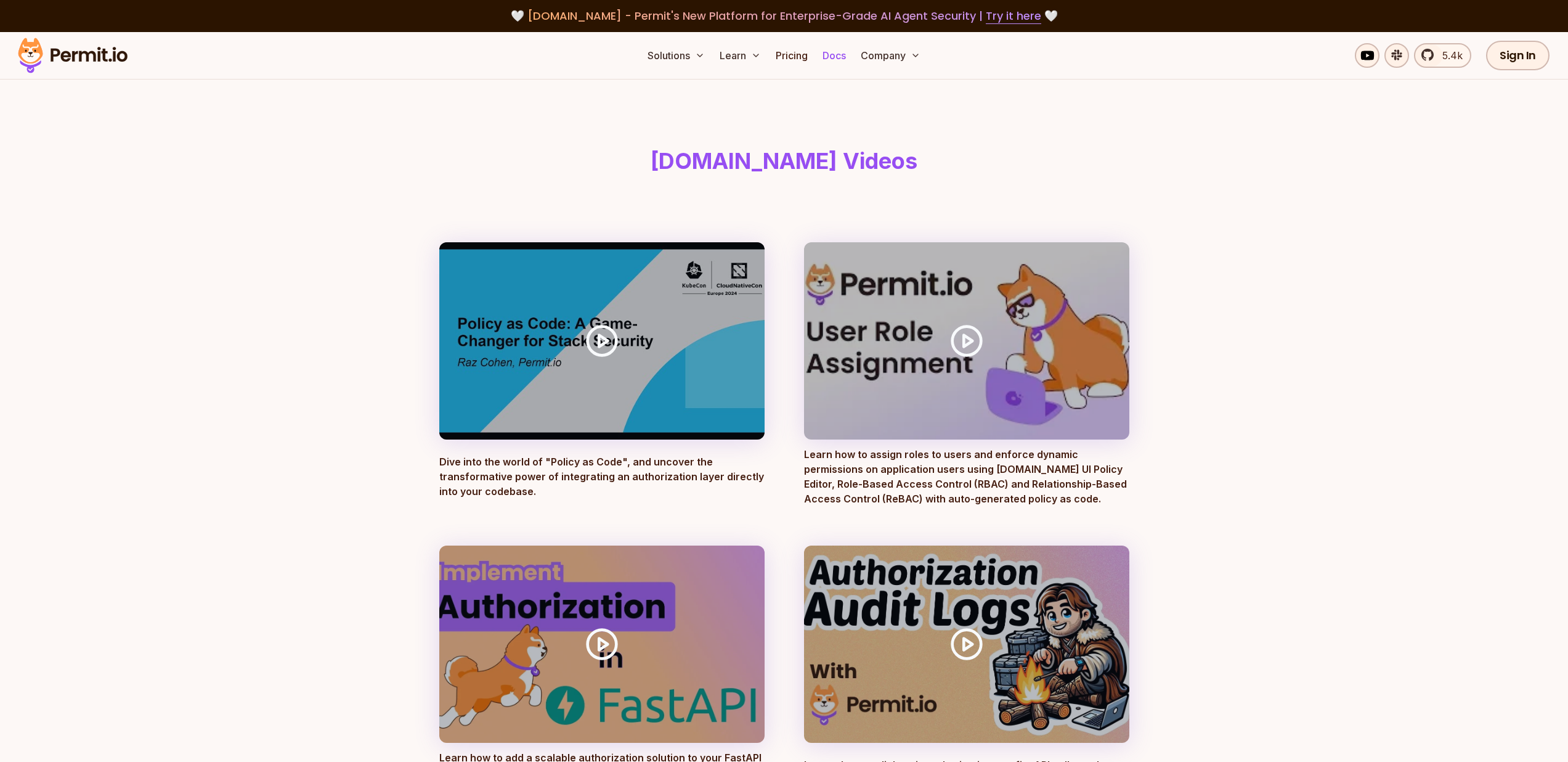
click at [830, 52] on link "Docs" at bounding box center [834, 56] width 33 height 25
click at [92, 55] on img at bounding box center [73, 55] width 121 height 42
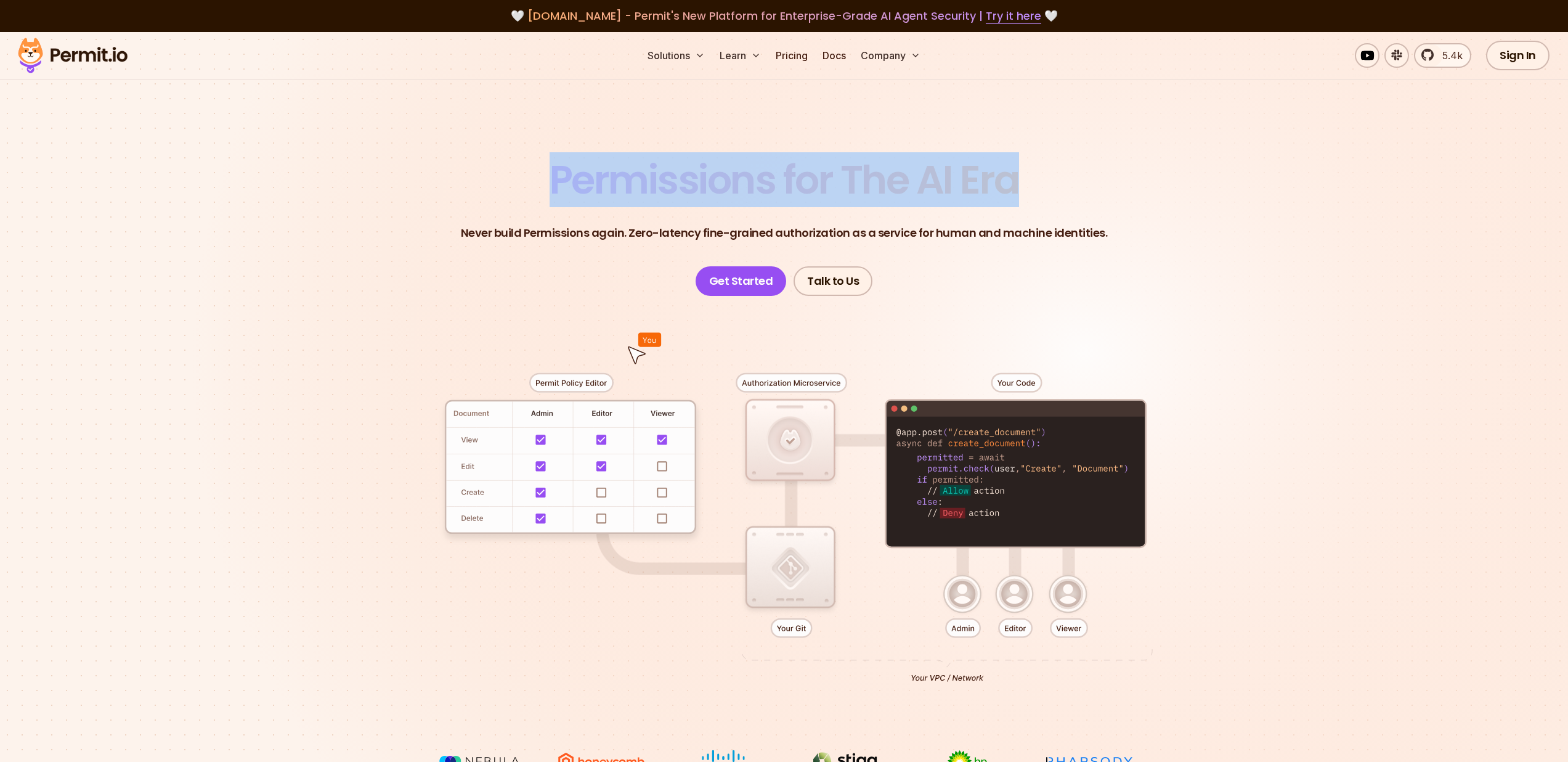
drag, startPoint x: 838, startPoint y: 182, endPoint x: 1048, endPoint y: 171, distance: 210.3
click at [1048, 169] on header "Permissions for The AI Era Never build Permissions again. Zero-latency fine-gra…" at bounding box center [784, 228] width 863 height 135
click at [1048, 171] on header "Permissions for The AI Era Never build Permissions again. Zero-latency fine-gra…" at bounding box center [784, 228] width 863 height 135
drag, startPoint x: 1050, startPoint y: 172, endPoint x: 536, endPoint y: 166, distance: 514.0
click at [536, 166] on header "Permissions for The AI Era Never build Permissions again. Zero-latency fine-gra…" at bounding box center [784, 228] width 863 height 135
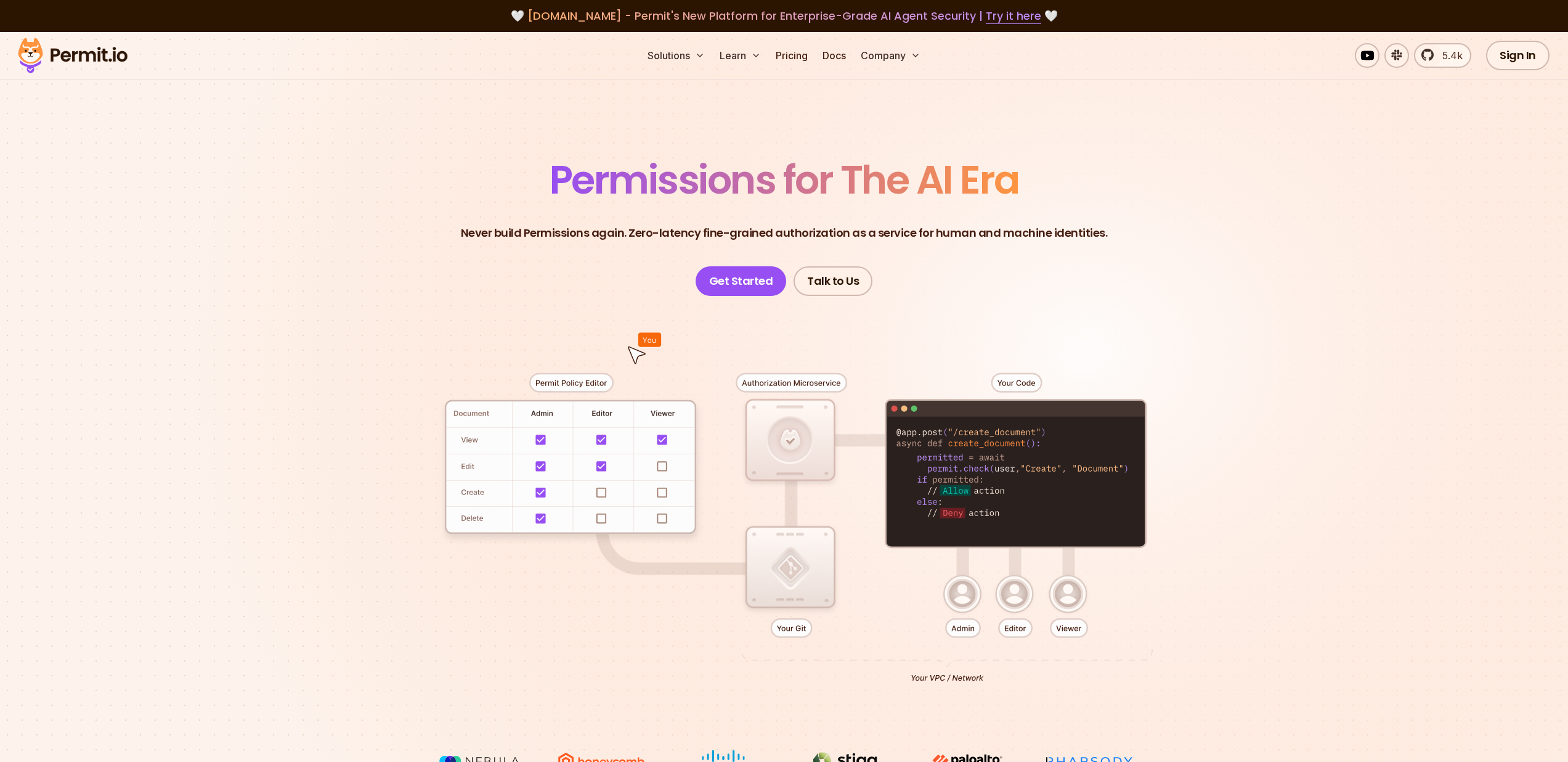
click at [395, 206] on header "Permissions for The AI Era Never build Permissions again. Zero-latency fine-gra…" at bounding box center [784, 228] width 863 height 135
drag, startPoint x: 1076, startPoint y: 236, endPoint x: 361, endPoint y: 252, distance: 715.2
click at [402, 247] on header "Permissions for The AI Era Never build Permissions again. Zero-latency fine-gra…" at bounding box center [784, 228] width 863 height 135
click at [364, 248] on header "Permissions for The AI Era Never build Permissions again. Zero-latency fine-gra…" at bounding box center [784, 228] width 863 height 135
